Goal: Transaction & Acquisition: Purchase product/service

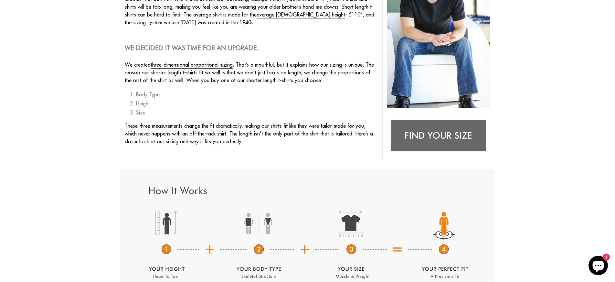
scroll to position [226, 0]
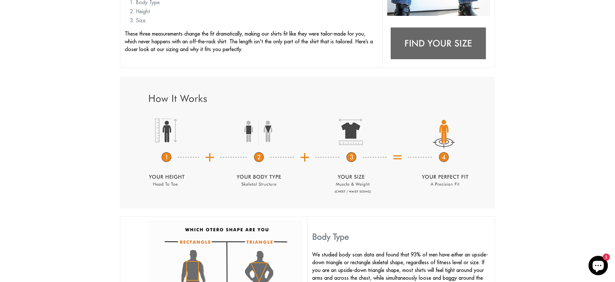
click at [436, 39] on img at bounding box center [438, 44] width 103 height 41
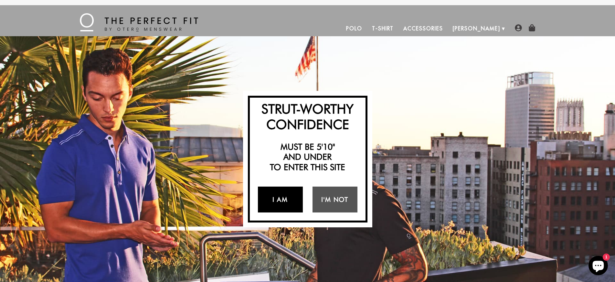
click at [287, 194] on link "I Am" at bounding box center [280, 200] width 45 height 26
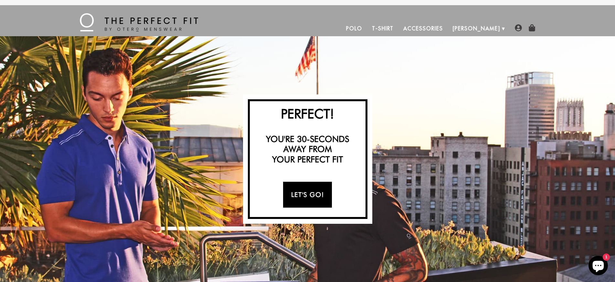
click at [309, 195] on link "Let's Go!" at bounding box center [307, 195] width 49 height 26
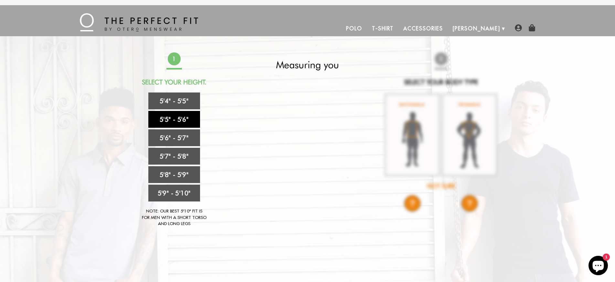
click at [186, 119] on link "5'5" - 5'6"" at bounding box center [174, 119] width 52 height 17
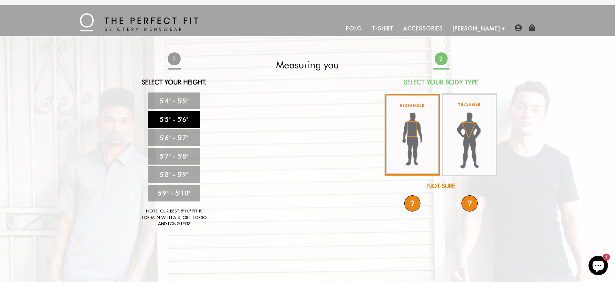
click at [408, 125] on img at bounding box center [413, 135] width 56 height 82
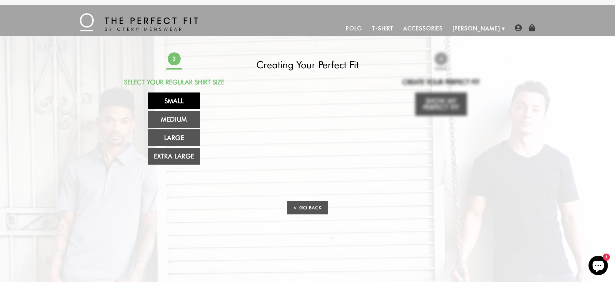
click at [185, 102] on link "Small" at bounding box center [174, 100] width 52 height 17
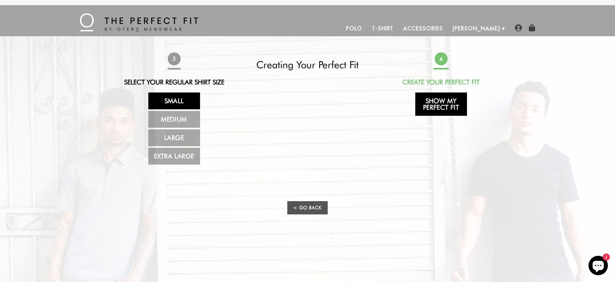
click at [436, 107] on link "Show My Perfect Fit" at bounding box center [442, 103] width 52 height 23
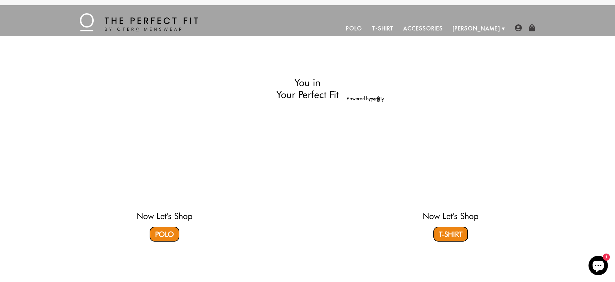
select select "55-56"
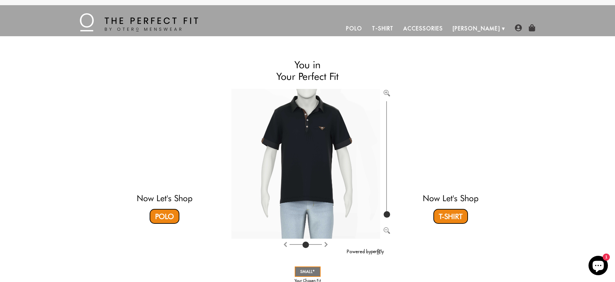
drag, startPoint x: 523, startPoint y: 125, endPoint x: 374, endPoint y: -51, distance: 229.7
click at [455, 212] on link "T-Shirt" at bounding box center [451, 216] width 35 height 15
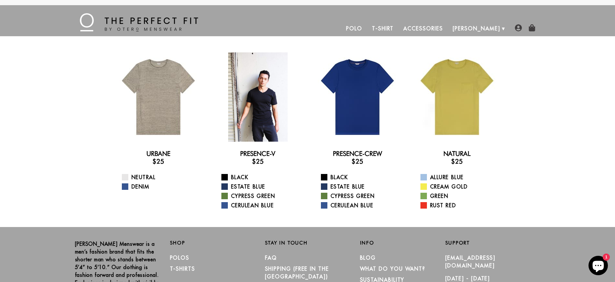
click at [255, 120] on div at bounding box center [257, 96] width 89 height 89
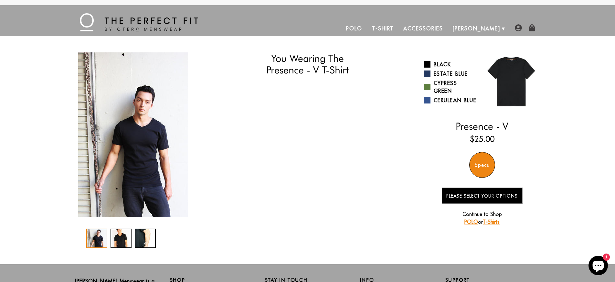
select select "55-56"
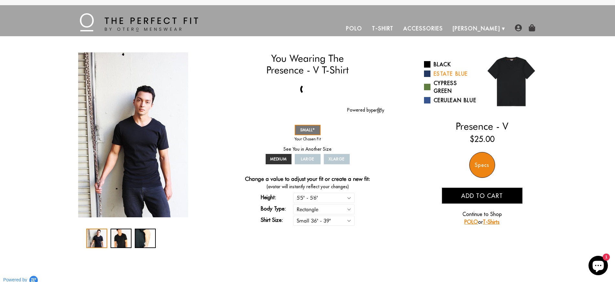
click at [427, 74] on span at bounding box center [427, 74] width 6 height 6
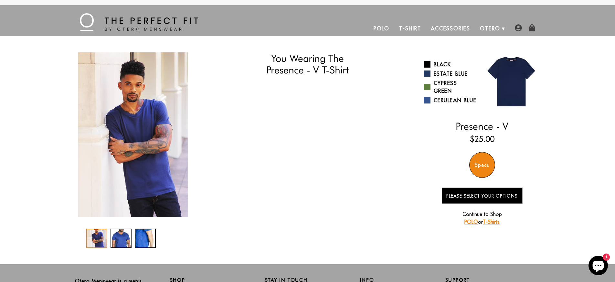
select select "55-56"
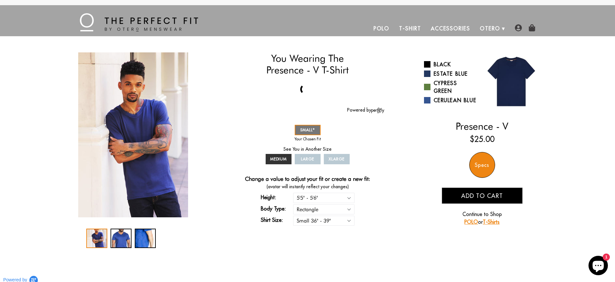
click at [466, 196] on span "Add to cart" at bounding box center [482, 195] width 42 height 7
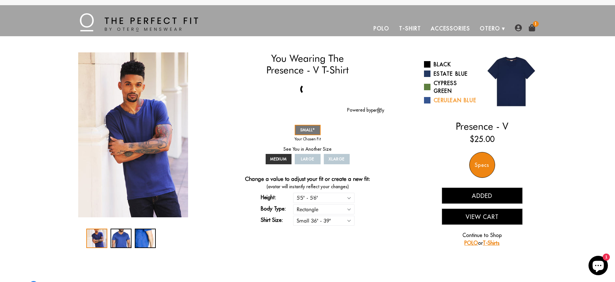
click at [427, 103] on span at bounding box center [427, 100] width 6 height 6
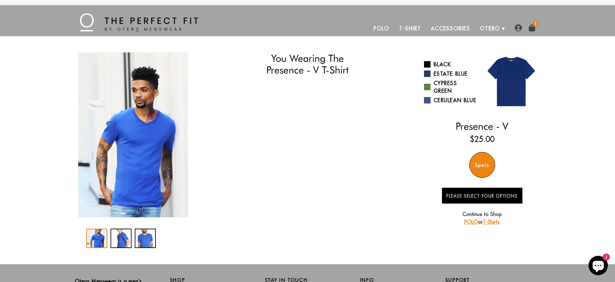
select select "55-56"
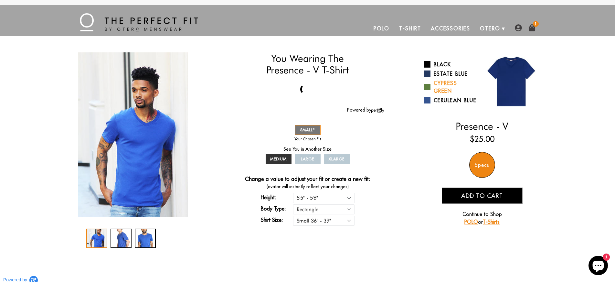
click at [427, 84] on span at bounding box center [427, 87] width 6 height 6
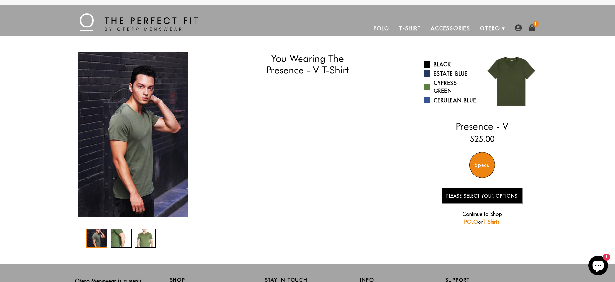
select select "55-56"
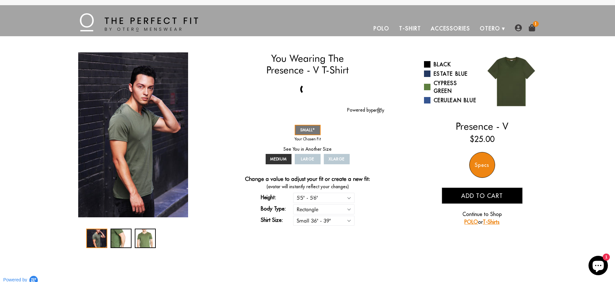
click at [471, 197] on span "Add to cart" at bounding box center [482, 195] width 42 height 7
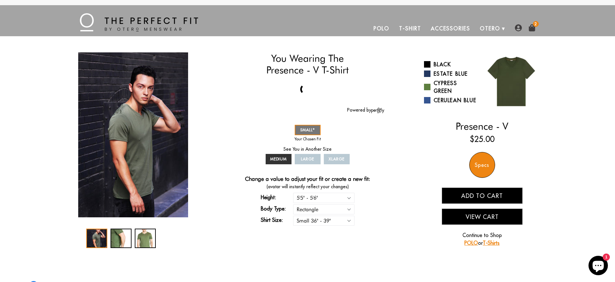
scroll to position [75, 0]
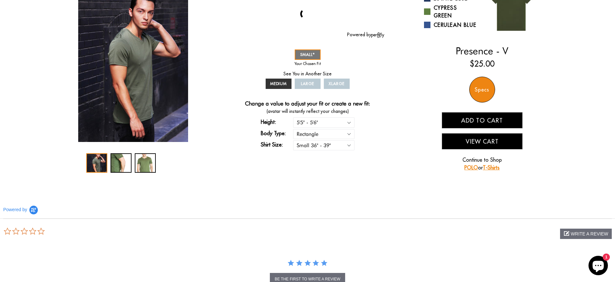
click at [466, 170] on link "POLO" at bounding box center [472, 167] width 14 height 6
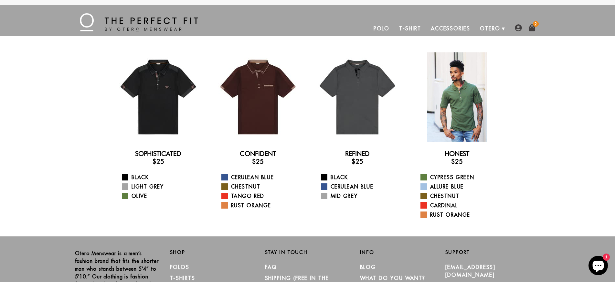
click at [455, 113] on div at bounding box center [457, 96] width 89 height 89
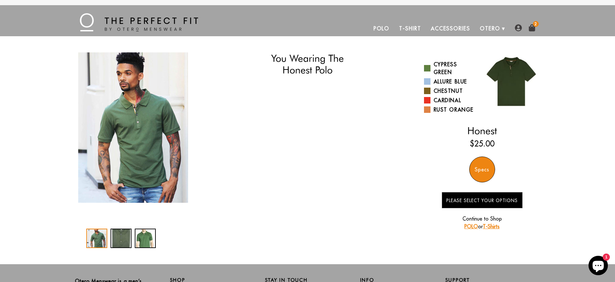
select select "55-56"
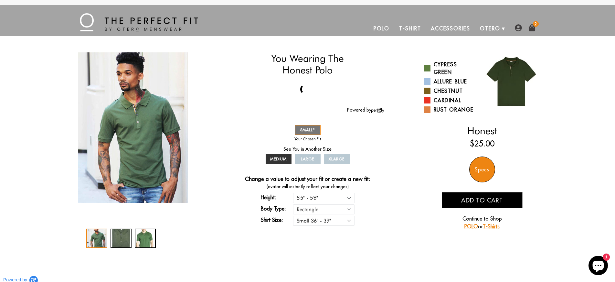
click at [452, 30] on link "Accessories" at bounding box center [450, 29] width 49 height 16
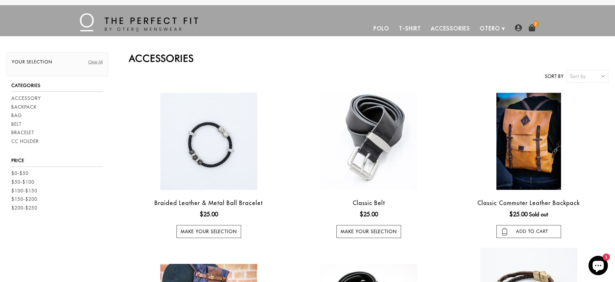
drag, startPoint x: 452, startPoint y: 139, endPoint x: 446, endPoint y: 0, distance: 139.5
click at [414, 28] on link "T-Shirt" at bounding box center [410, 29] width 31 height 16
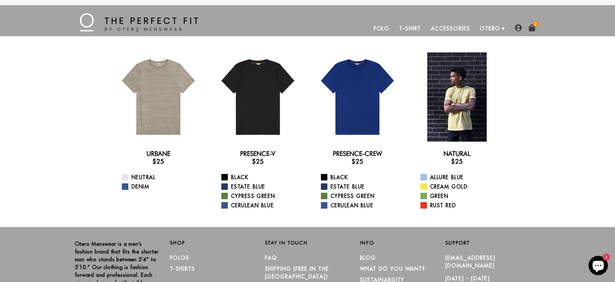
click at [443, 84] on div at bounding box center [457, 96] width 89 height 89
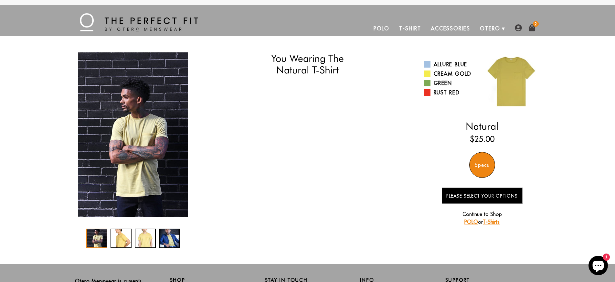
select select "55-56"
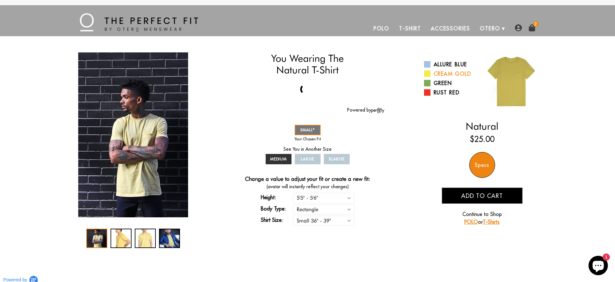
click at [427, 73] on span at bounding box center [427, 74] width 6 height 6
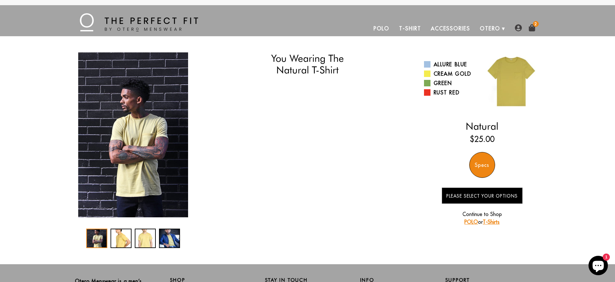
select select "55-56"
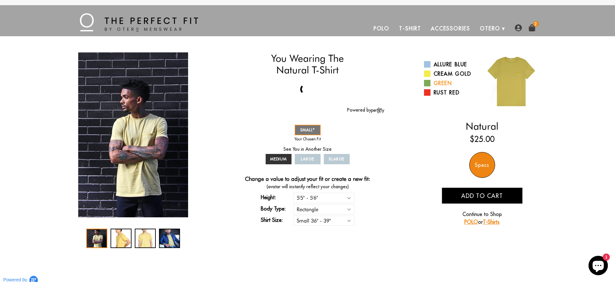
click at [428, 84] on span at bounding box center [427, 83] width 6 height 6
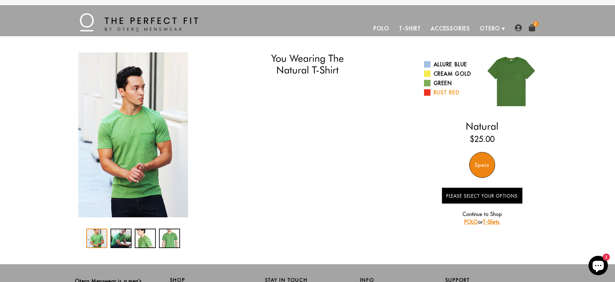
click at [428, 92] on span at bounding box center [427, 92] width 6 height 6
select select "55-56"
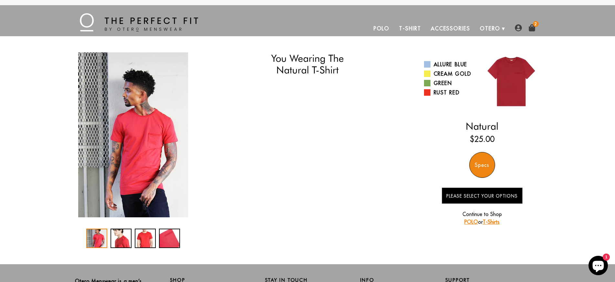
select select "55-56"
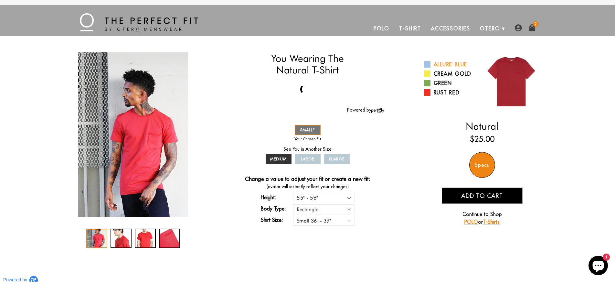
click at [424, 64] on span at bounding box center [427, 64] width 6 height 6
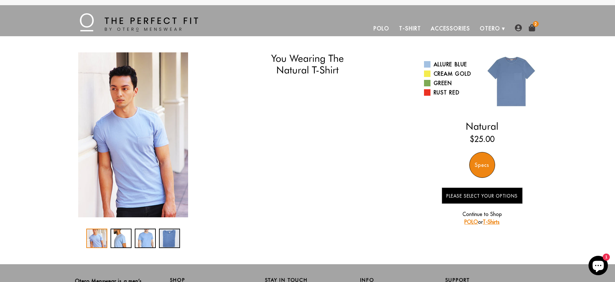
select select "55-56"
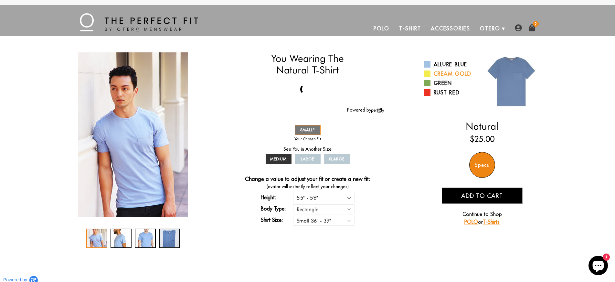
click at [428, 74] on span at bounding box center [427, 74] width 6 height 6
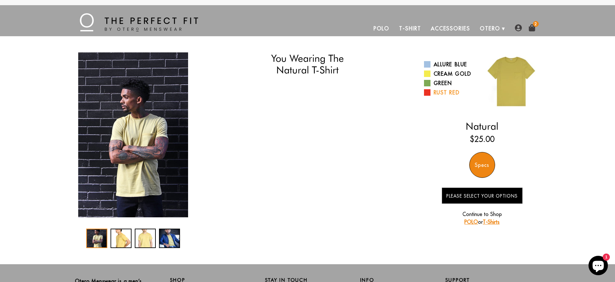
select select "55-56"
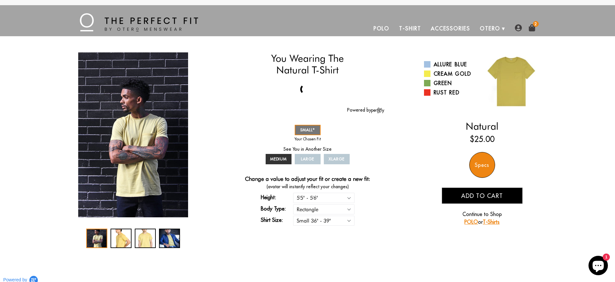
click at [475, 194] on span "Add to cart" at bounding box center [482, 195] width 42 height 7
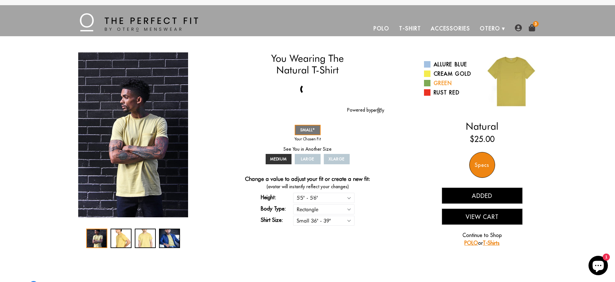
click at [428, 83] on span at bounding box center [427, 83] width 6 height 6
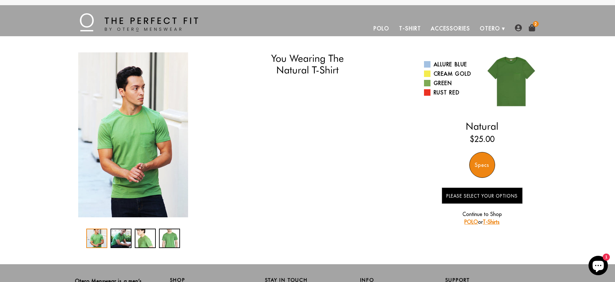
select select "55-56"
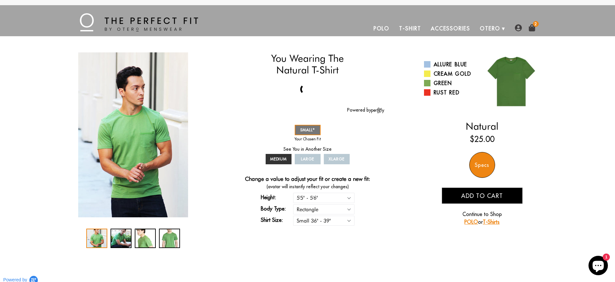
click at [495, 221] on link "T-Shirts" at bounding box center [491, 222] width 17 height 6
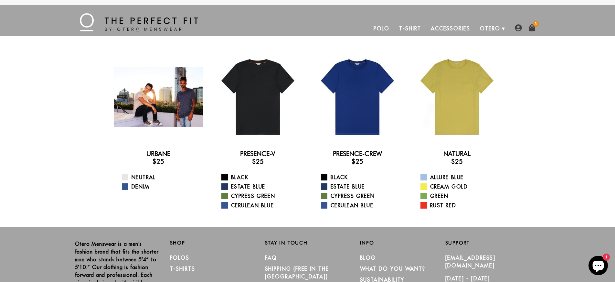
click at [164, 94] on div at bounding box center [158, 96] width 89 height 89
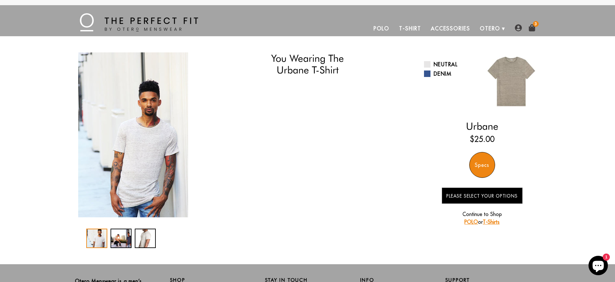
select select "55-56"
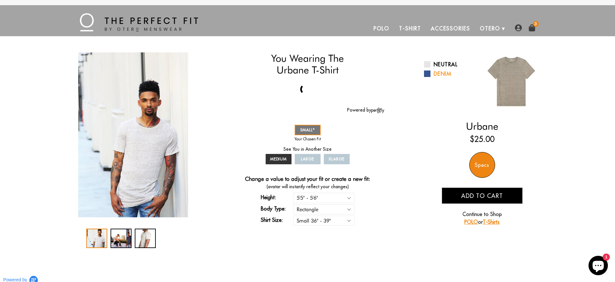
click at [431, 76] on link "Denim" at bounding box center [450, 74] width 53 height 8
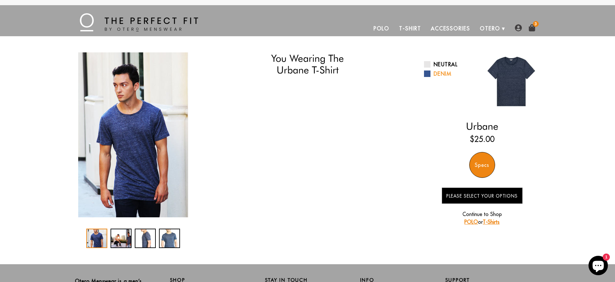
select select "55-56"
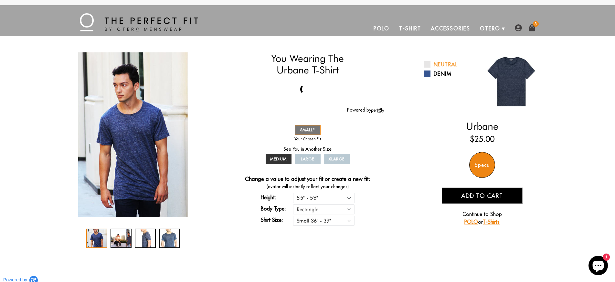
click at [429, 64] on span at bounding box center [427, 64] width 6 height 6
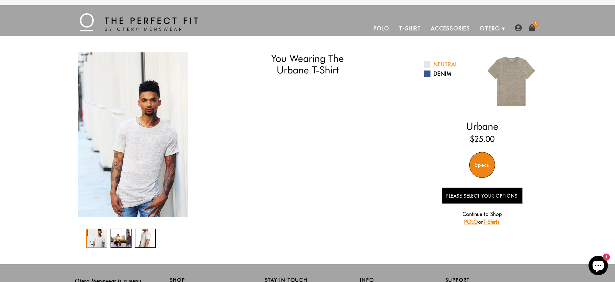
select select "55-56"
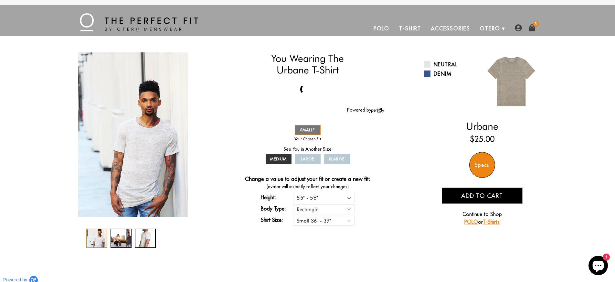
click at [472, 198] on span "Add to cart" at bounding box center [482, 195] width 42 height 7
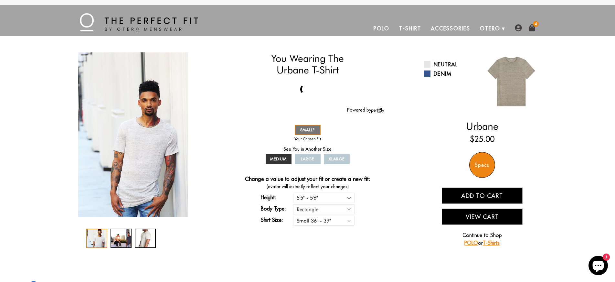
click at [532, 29] on img at bounding box center [532, 27] width 7 height 7
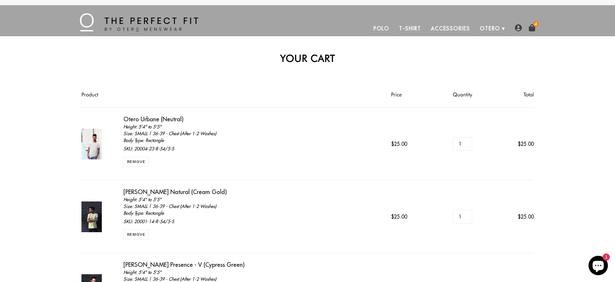
click at [101, 137] on img at bounding box center [91, 144] width 21 height 31
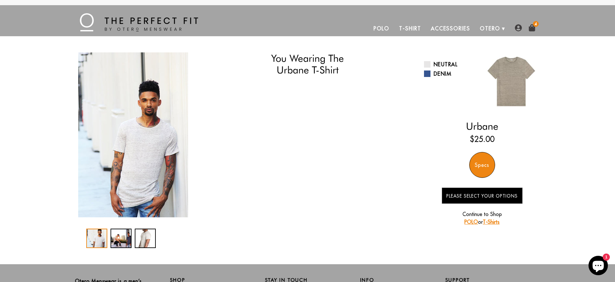
select select "55-56"
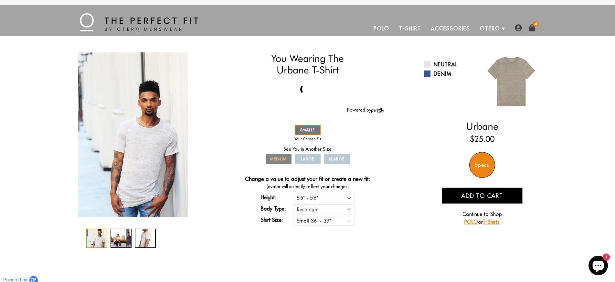
click at [281, 160] on span "MEDIUM" at bounding box center [278, 159] width 17 height 5
click at [278, 158] on span "MEDIUM" at bounding box center [278, 159] width 17 height 5
click at [306, 128] on span "SMALL" at bounding box center [307, 129] width 15 height 5
click at [306, 157] on span "LARGE" at bounding box center [307, 159] width 13 height 5
click at [281, 159] on span "MEDIUM" at bounding box center [278, 159] width 17 height 5
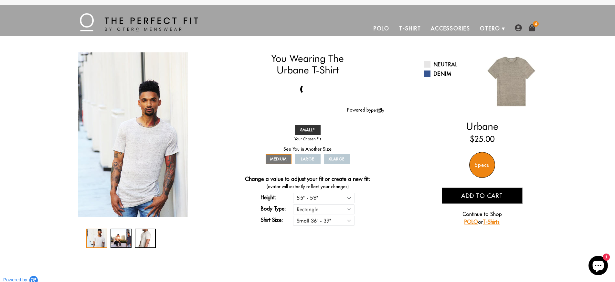
click at [488, 222] on link "T-Shirts" at bounding box center [491, 222] width 17 height 6
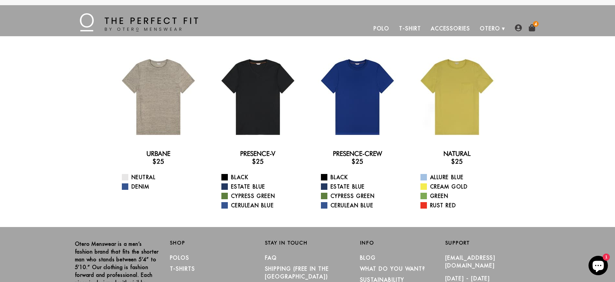
click at [385, 145] on div "Presence-Crew $25 Black Estate Blue Cypress Green Cerulean Blue" at bounding box center [357, 131] width 89 height 158
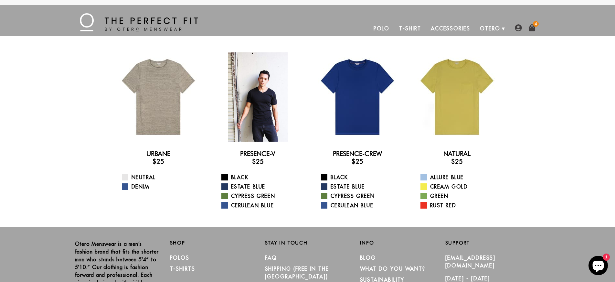
click at [245, 105] on div at bounding box center [257, 96] width 89 height 89
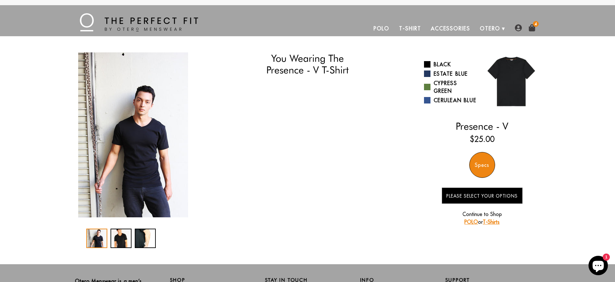
select select "55-56"
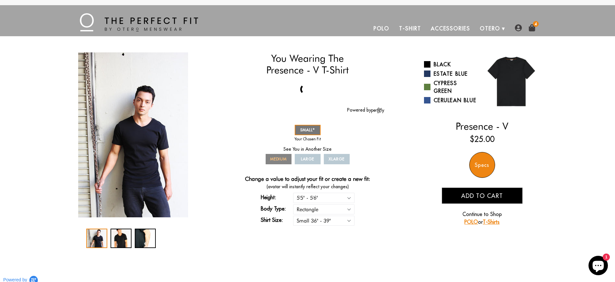
click at [277, 157] on span "MEDIUM" at bounding box center [278, 159] width 17 height 5
click at [329, 159] on link "XLARGE" at bounding box center [337, 159] width 26 height 10
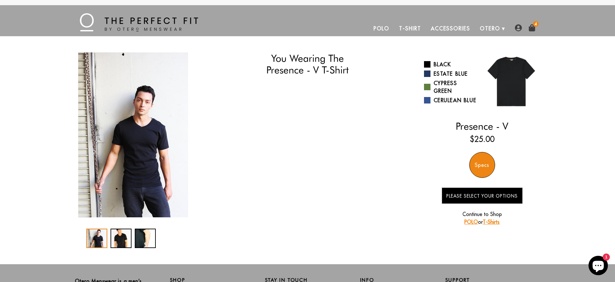
select select "55-56"
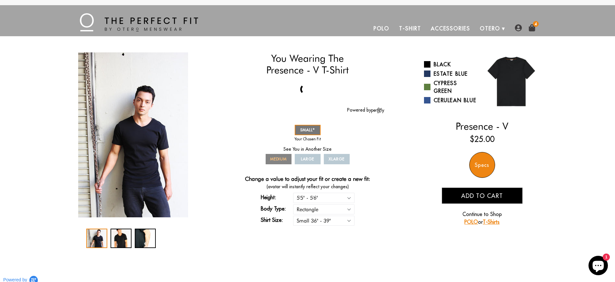
click at [275, 158] on span "MEDIUM" at bounding box center [278, 159] width 17 height 5
click at [484, 168] on div "Specs" at bounding box center [483, 165] width 26 height 26
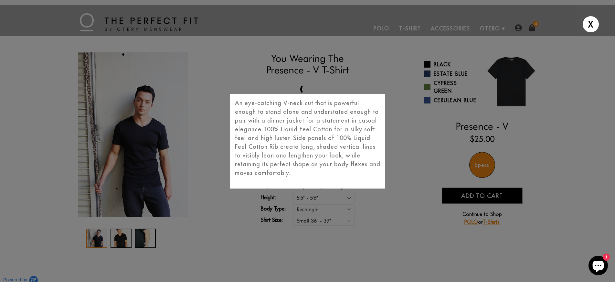
click at [399, 116] on div "X An eye-catching V-neck cut that is powerful enough to stand alone and underst…" at bounding box center [307, 141] width 615 height 282
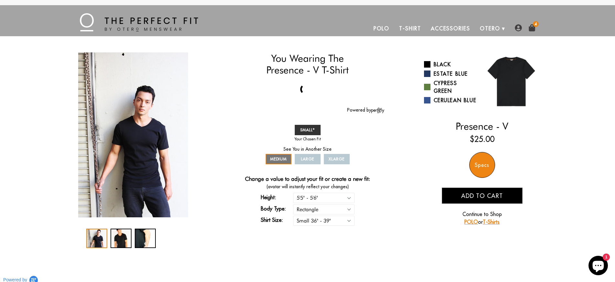
click at [530, 29] on img at bounding box center [532, 27] width 7 height 7
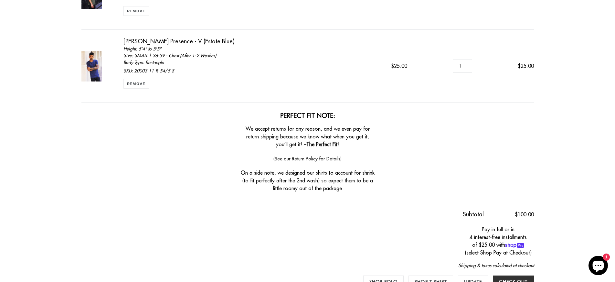
scroll to position [377, 0]
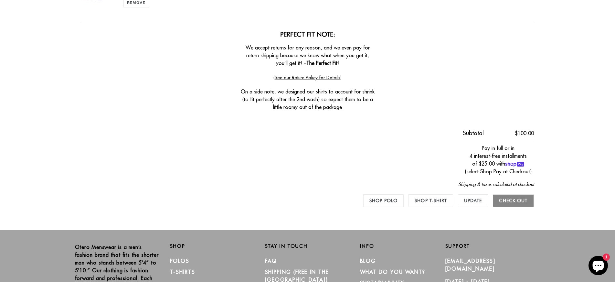
click at [515, 199] on input "Check out" at bounding box center [513, 200] width 41 height 13
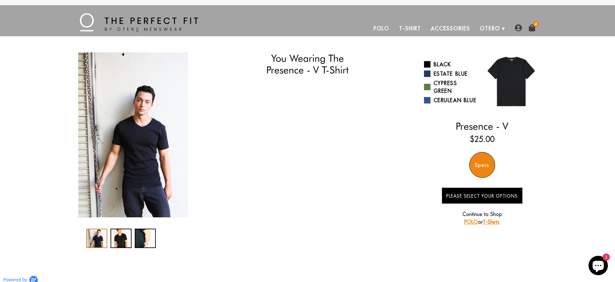
select select "55-56"
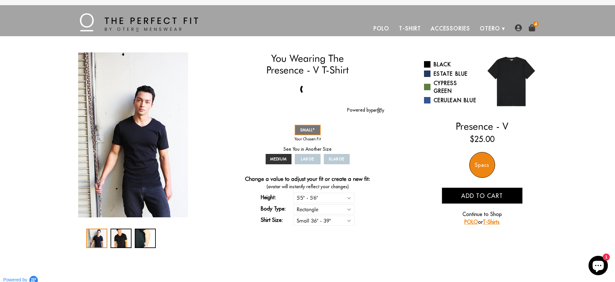
click at [533, 27] on img at bounding box center [532, 27] width 7 height 7
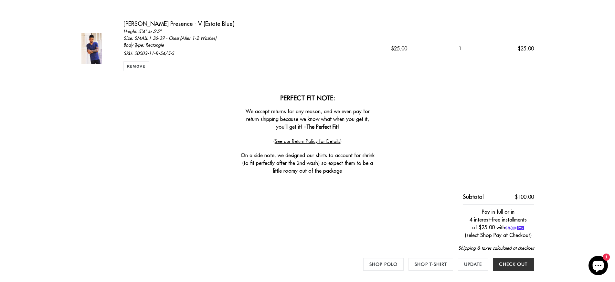
scroll to position [450, 0]
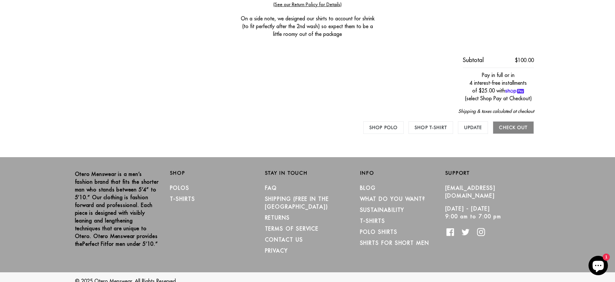
click at [511, 130] on input "Check out" at bounding box center [513, 127] width 41 height 13
